Goal: Task Accomplishment & Management: Manage account settings

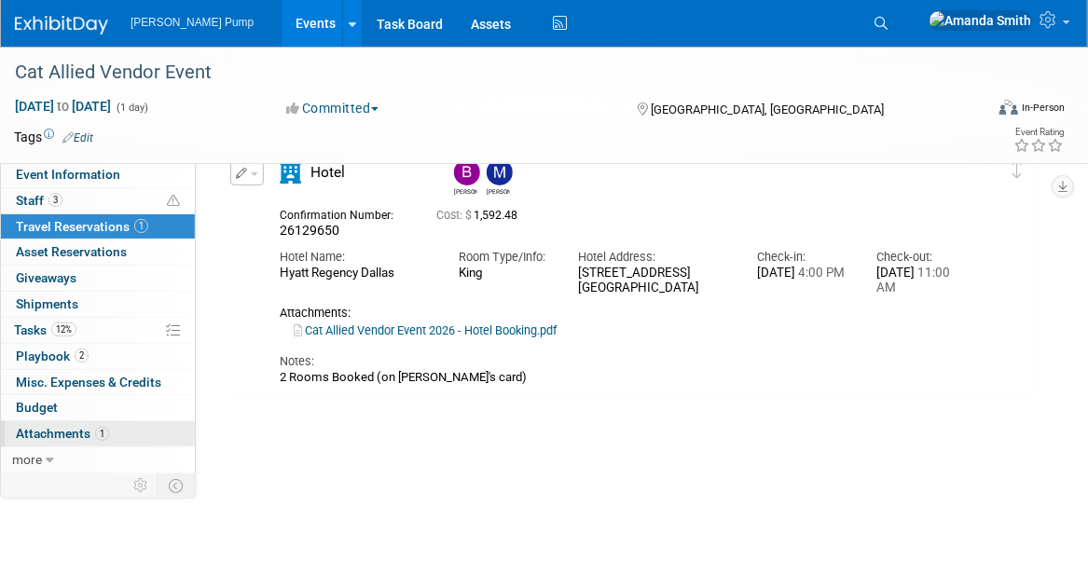
drag, startPoint x: 48, startPoint y: 429, endPoint x: 64, endPoint y: 428, distance: 16.8
click at [48, 429] on span "Attachments 1" at bounding box center [62, 433] width 93 height 15
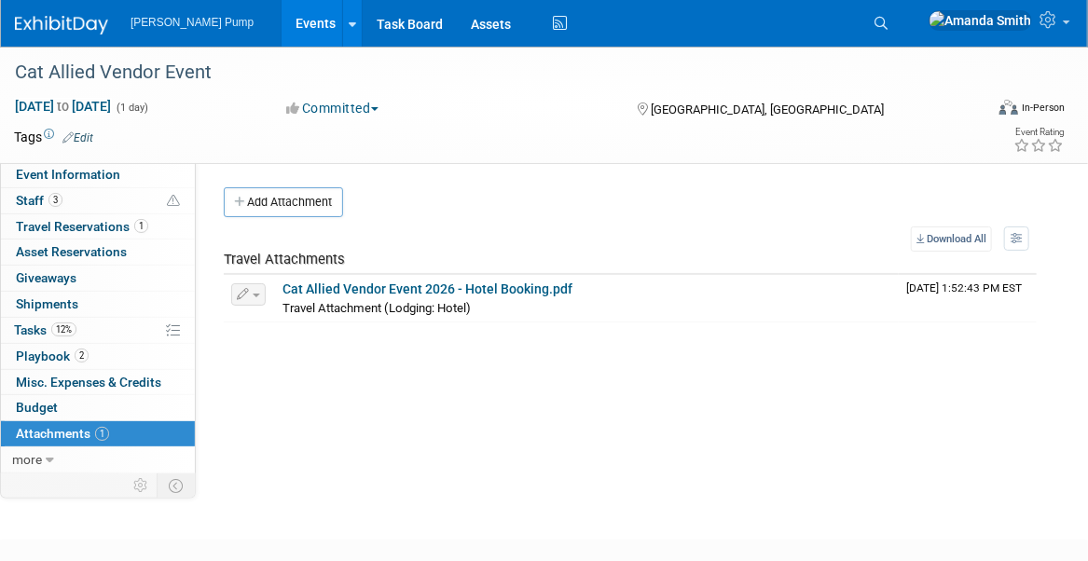
click at [282, 20] on link "Events" at bounding box center [316, 23] width 68 height 47
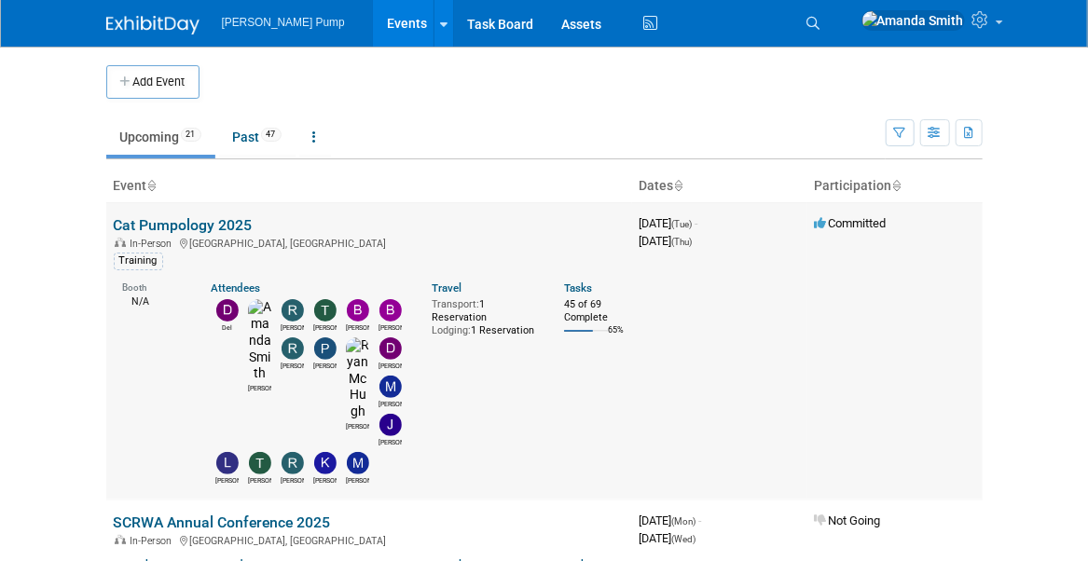
click at [174, 224] on link "Cat Pumpology 2025" at bounding box center [183, 225] width 139 height 18
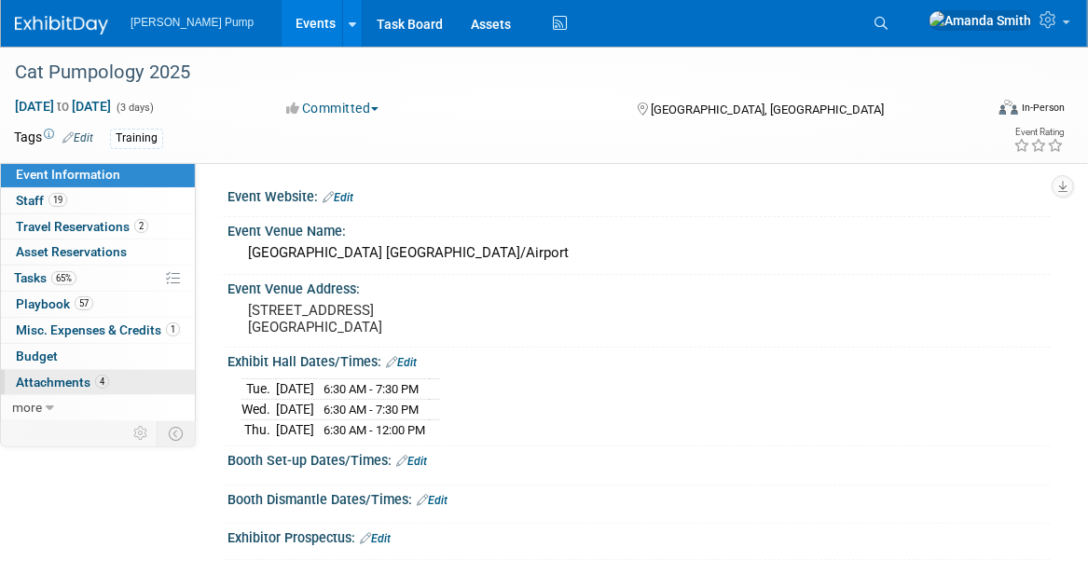
click at [61, 381] on span "Attachments 4" at bounding box center [62, 382] width 93 height 15
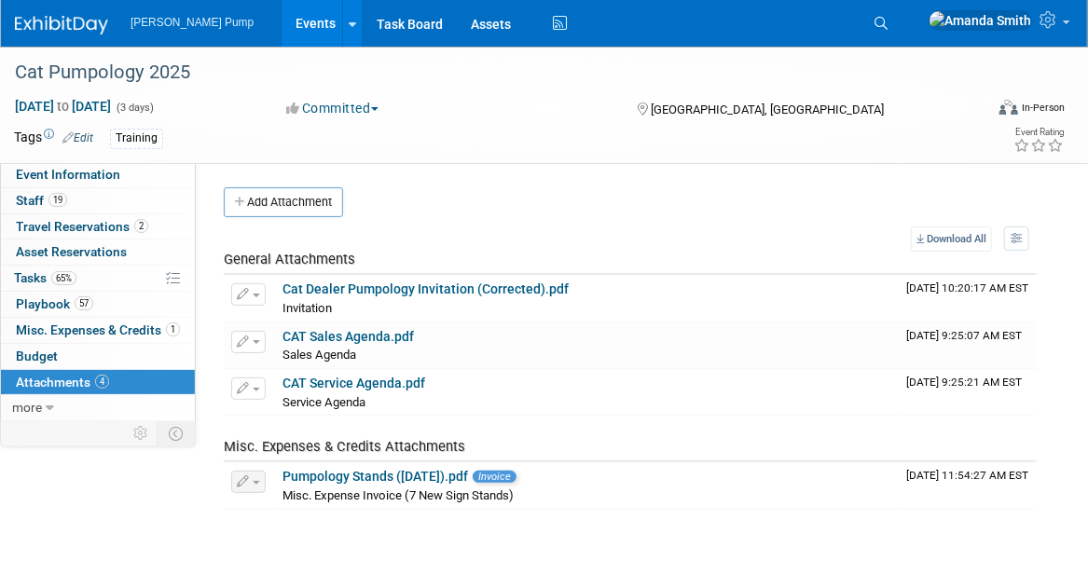
click at [287, 209] on button "Add Attachment" at bounding box center [283, 202] width 119 height 30
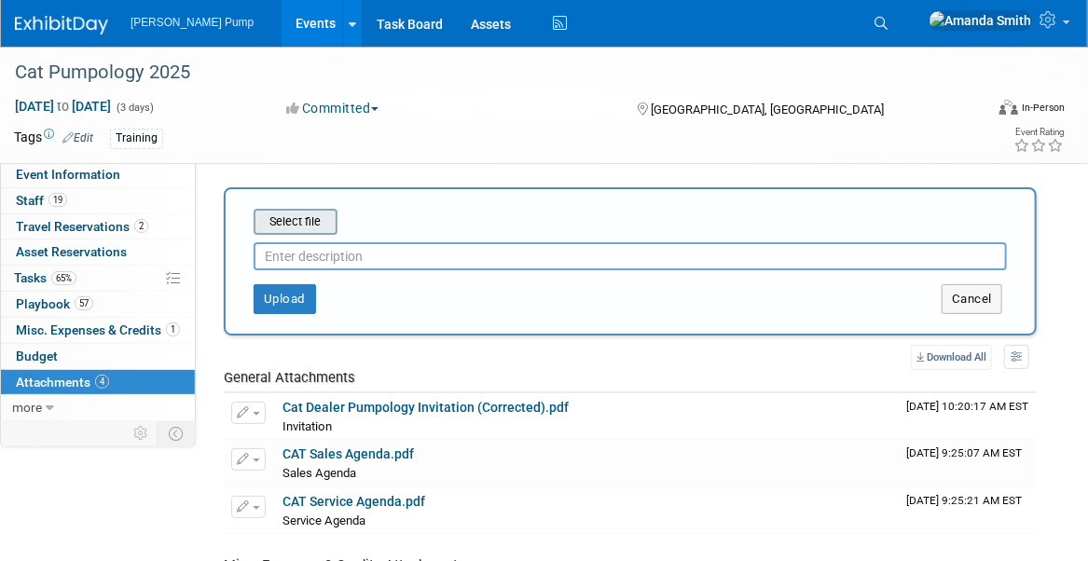
click at [307, 226] on input "file" at bounding box center [225, 222] width 222 height 22
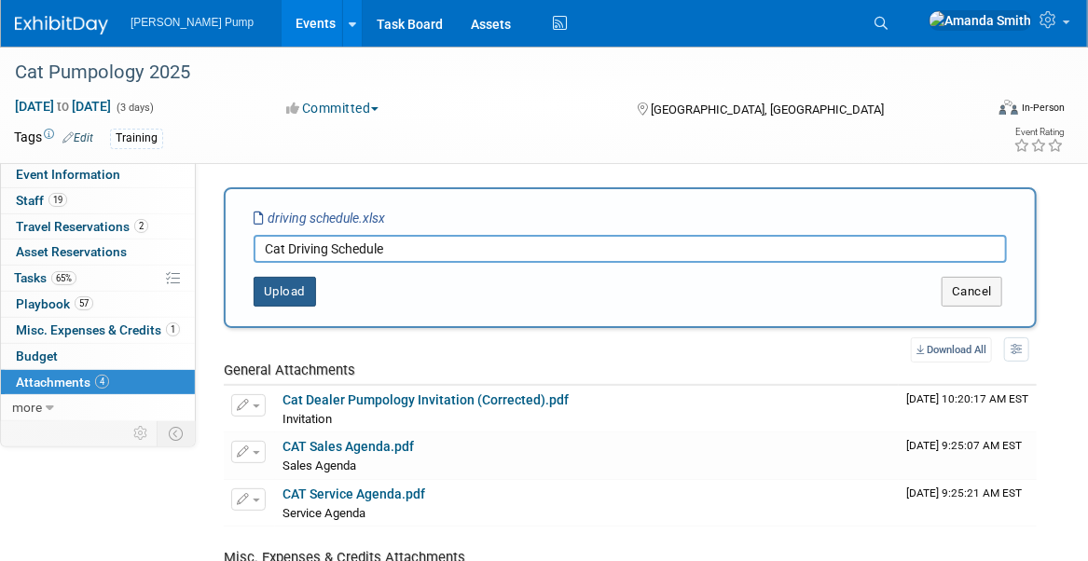
type input "Cat Driving Schedule"
click at [292, 283] on button "Upload" at bounding box center [285, 292] width 62 height 30
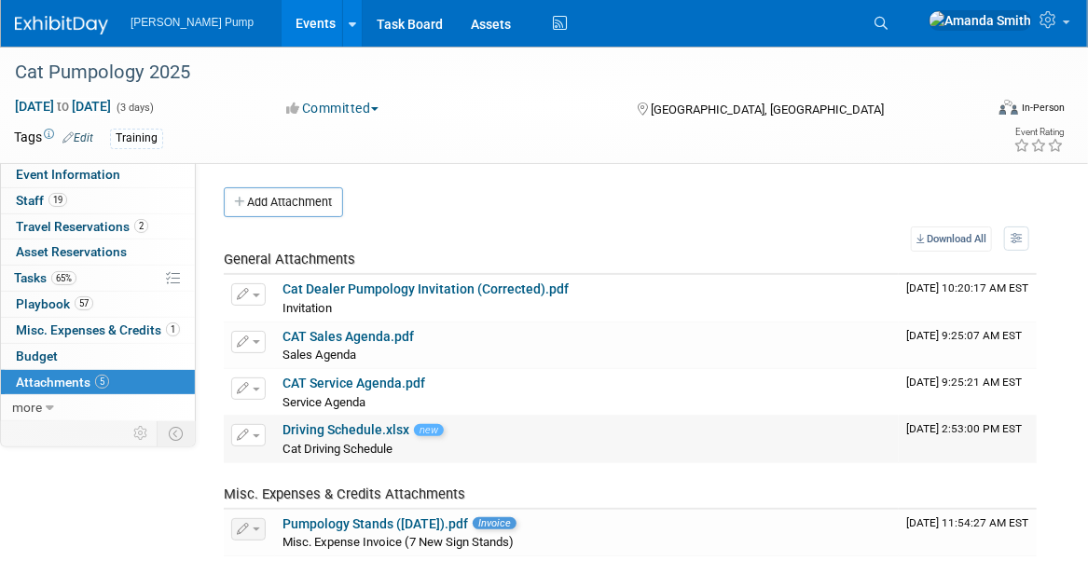
click at [354, 431] on link "Driving Schedule.xlsx" at bounding box center [346, 429] width 127 height 15
click at [518, 215] on div "Add Attachment" at bounding box center [630, 202] width 813 height 30
drag, startPoint x: 78, startPoint y: 173, endPoint x: 107, endPoint y: 173, distance: 28.9
click at [78, 173] on span "Event Information" at bounding box center [68, 174] width 104 height 15
